Goal: Transaction & Acquisition: Purchase product/service

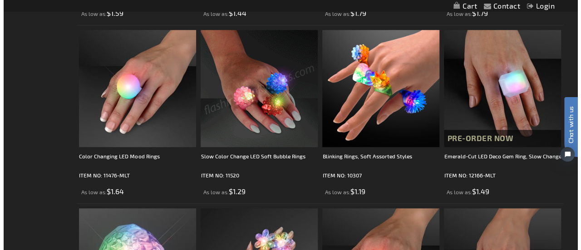
scroll to position [338, 0]
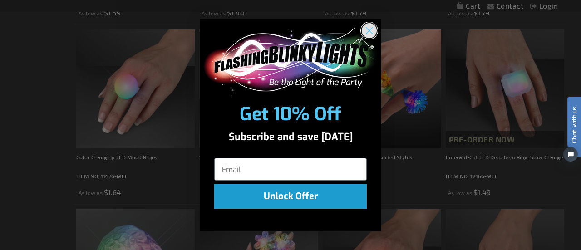
click at [370, 31] on icon "Close dialog" at bounding box center [370, 31] width 6 height 6
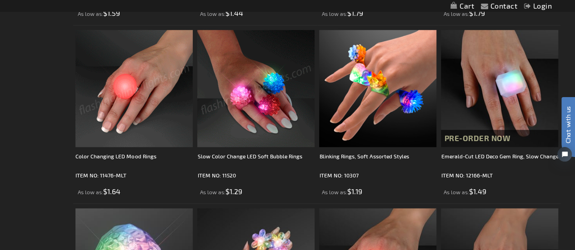
scroll to position [0, 0]
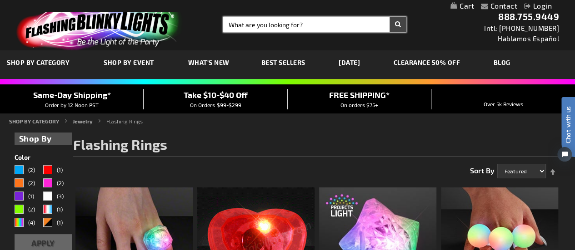
click at [236, 26] on input "Search" at bounding box center [314, 24] width 183 height 15
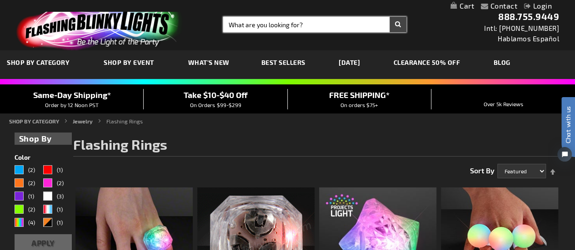
type input ";"
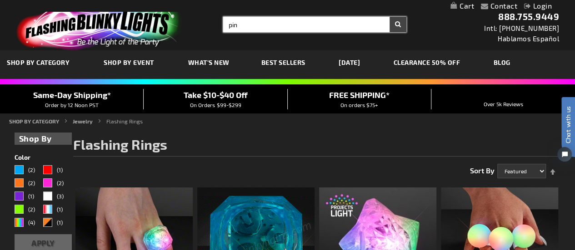
type input "pin"
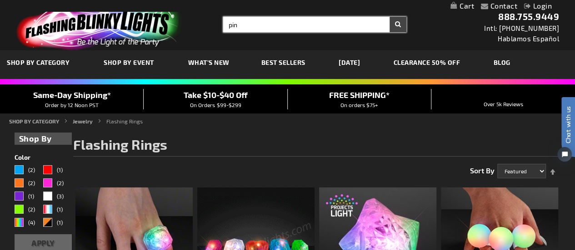
click at [389, 17] on button "Search" at bounding box center [397, 24] width 17 height 15
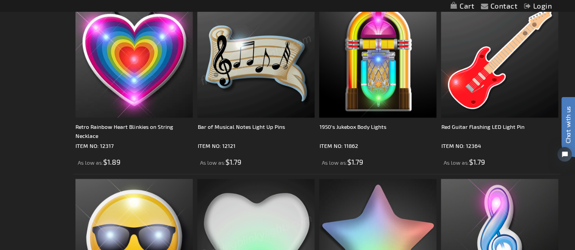
scroll to position [545, 0]
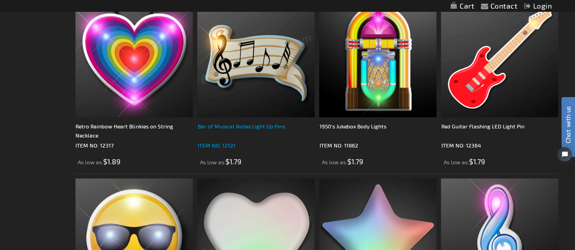
click at [251, 129] on div "Bar of Musical Notes Light Up Pins" at bounding box center [255, 131] width 117 height 18
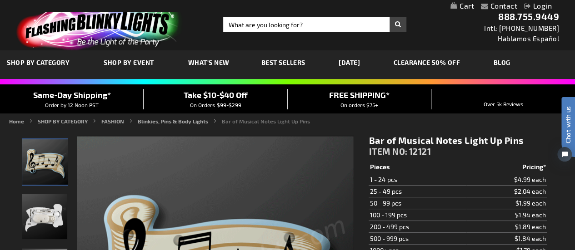
scroll to position [173, 0]
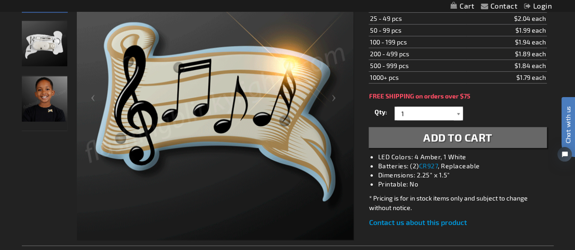
click at [457, 113] on div at bounding box center [457, 114] width 9 height 14
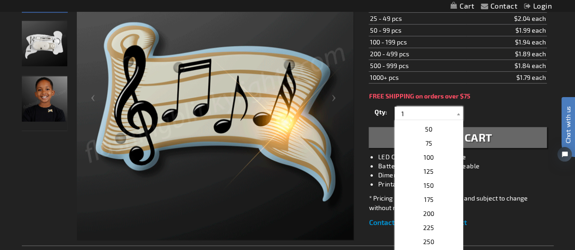
scroll to position [387, 0]
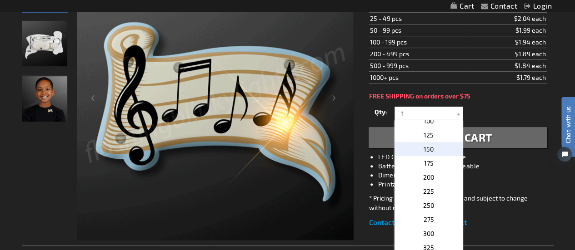
click at [423, 145] on span "150" at bounding box center [428, 149] width 10 height 8
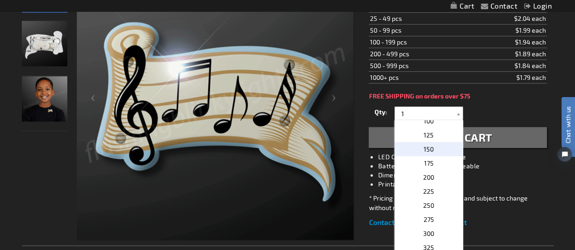
type input "150"
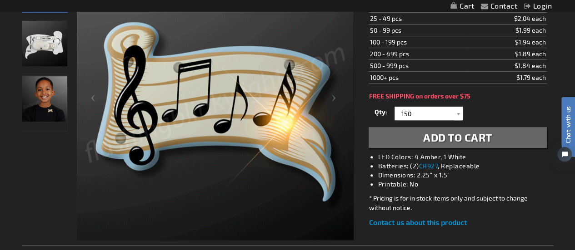
click at [456, 136] on span "Add to Cart" at bounding box center [457, 137] width 69 height 13
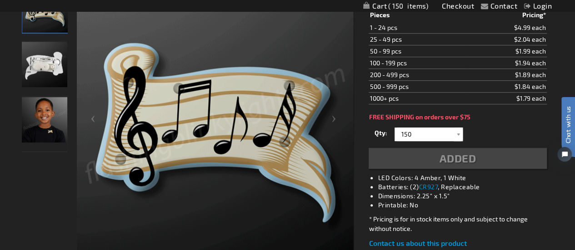
scroll to position [193, 0]
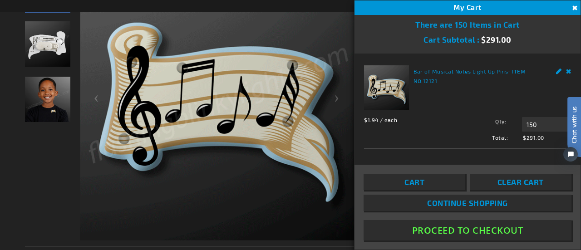
click at [441, 229] on button "Proceed To Checkout" at bounding box center [468, 230] width 208 height 20
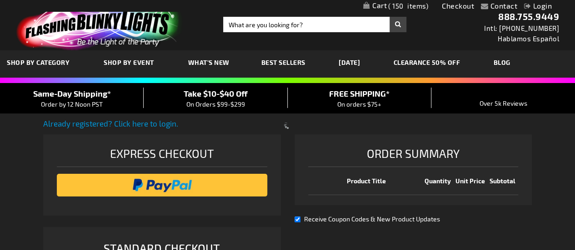
select select "US"
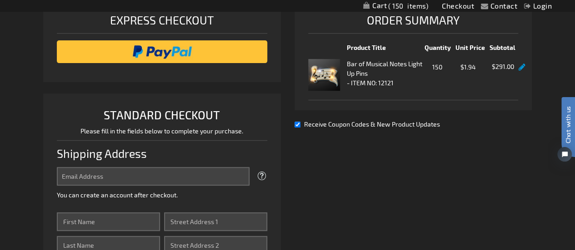
scroll to position [134, 0]
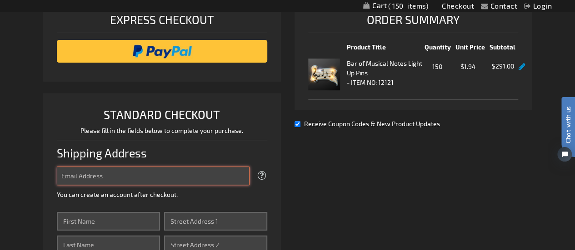
click at [214, 169] on input "Email Address" at bounding box center [153, 176] width 193 height 19
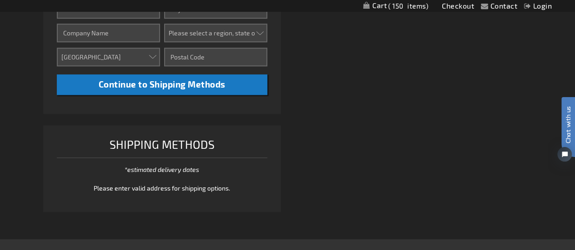
scroll to position [0, 0]
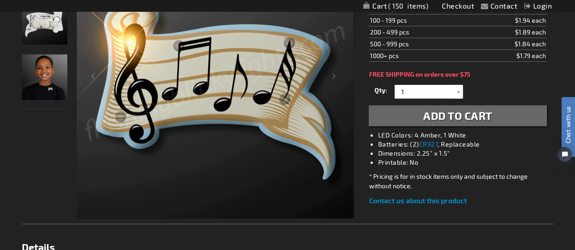
click at [44, 82] on img "Boy wearing Bars of Musical Notes Light Up Pin" at bounding box center [44, 77] width 45 height 45
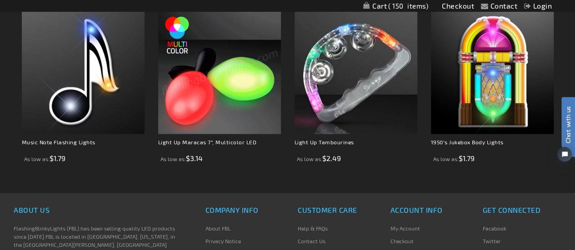
scroll to position [587, 0]
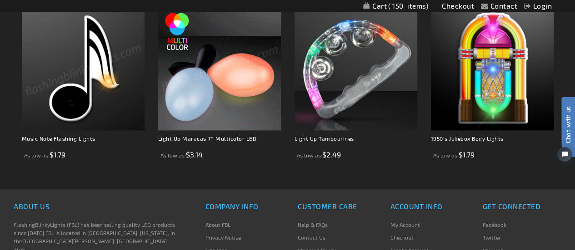
click at [65, 123] on img at bounding box center [83, 69] width 123 height 123
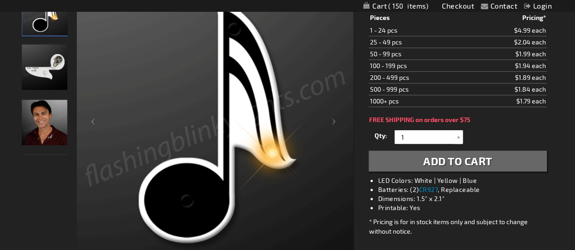
click at [58, 137] on img "Man wearing Music Note Flashing Pin" at bounding box center [44, 122] width 45 height 45
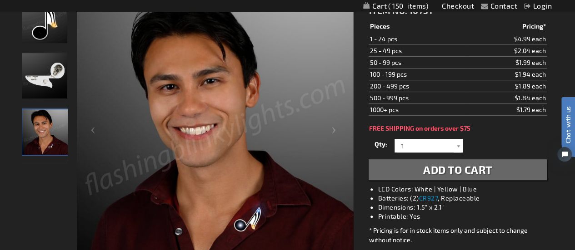
scroll to position [139, 0]
